Goal: Task Accomplishment & Management: Manage account settings

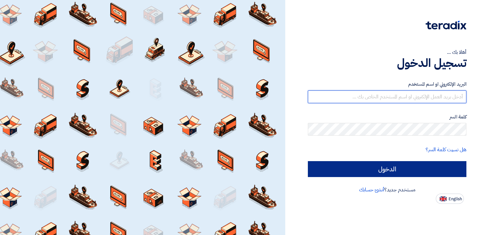
type input "[EMAIL_ADDRESS][DOMAIN_NAME]"
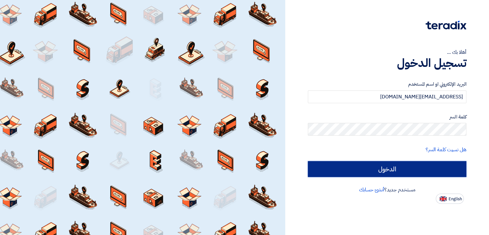
click at [411, 167] on input "الدخول" at bounding box center [387, 169] width 158 height 16
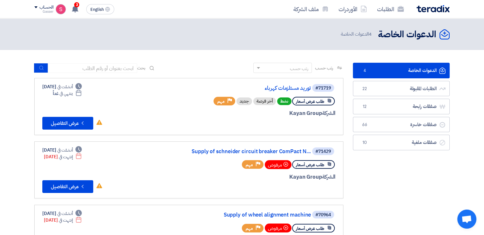
click at [377, 75] on link "الدعوات الخاصة الدعوات الخاصة 4" at bounding box center [401, 71] width 97 height 16
click at [374, 86] on link "الطلبات المقبولة الطلبات المقبولة 22" at bounding box center [401, 89] width 97 height 16
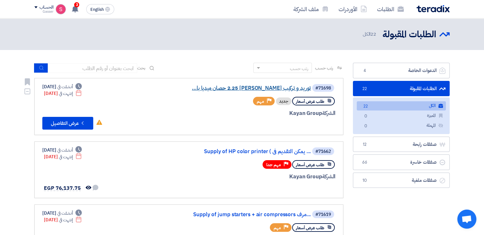
click at [271, 87] on link "توريد و تركيب [PERSON_NAME] 2.25 حصان ميديا با..." at bounding box center [247, 88] width 127 height 6
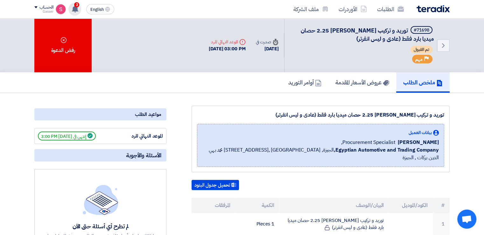
click at [71, 6] on div "3 تم مشاهدة العرض المقدم للطلب "Supply of HP color printer ( يمكن التقديم فى اي…" at bounding box center [74, 9] width 13 height 13
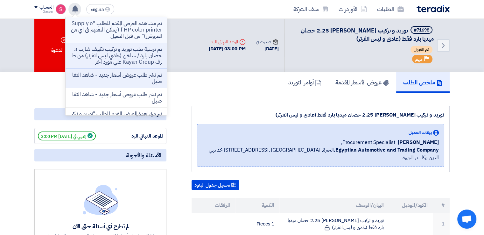
click at [156, 32] on p "تم مشاهدة العرض المقدم للطلب "Supply of HP color printer ( يمكن التقديم فى اي م…" at bounding box center [116, 29] width 91 height 19
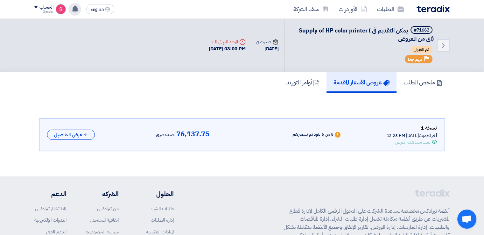
scroll to position [16, 0]
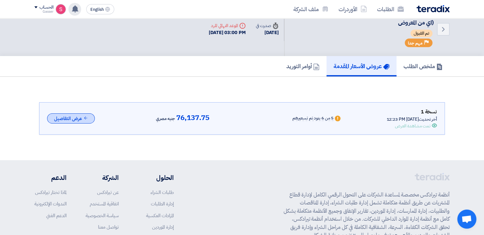
click at [70, 117] on button "عرض التفاصيل" at bounding box center [71, 118] width 48 height 10
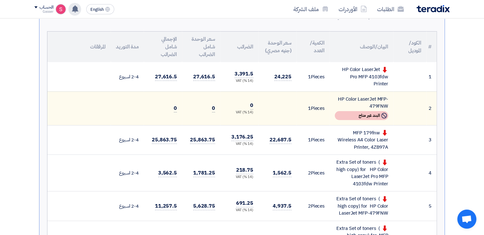
scroll to position [0, 0]
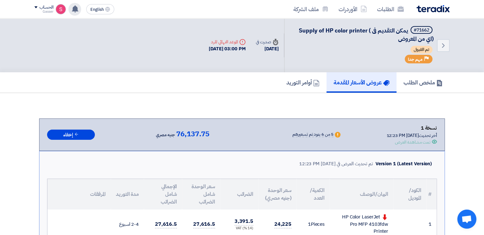
click at [75, 10] on use at bounding box center [75, 8] width 6 height 7
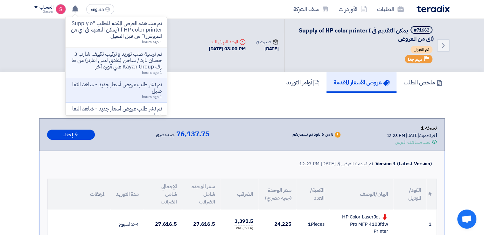
click at [146, 56] on p "تم ترسية طلب توريد و تركيب تكييف شارب 3 حصان بارد / ساخن (عادي ليس انفرتر) من ط…" at bounding box center [116, 60] width 91 height 19
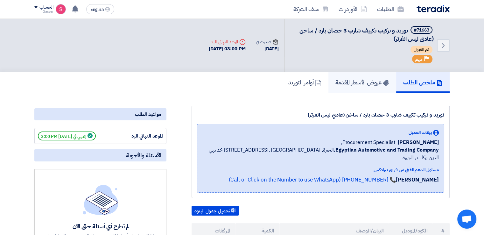
click at [359, 86] on h5 "عروض الأسعار المقدمة" at bounding box center [362, 82] width 54 height 7
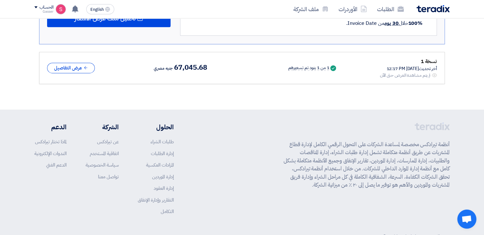
scroll to position [360, 0]
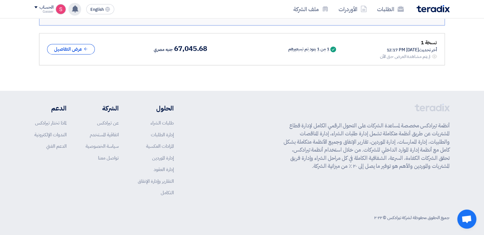
click at [76, 11] on icon at bounding box center [75, 8] width 7 height 7
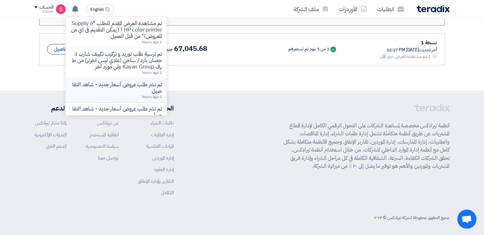
click at [143, 84] on p "تم نشر طلب عروض أسعار جديد - شاهد التفاصيل" at bounding box center [116, 87] width 91 height 13
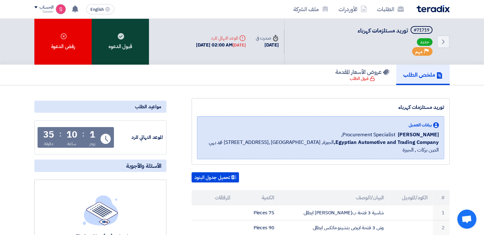
click at [121, 47] on div "قبول الدعوه" at bounding box center [120, 41] width 57 height 46
